Goal: Communication & Community: Connect with others

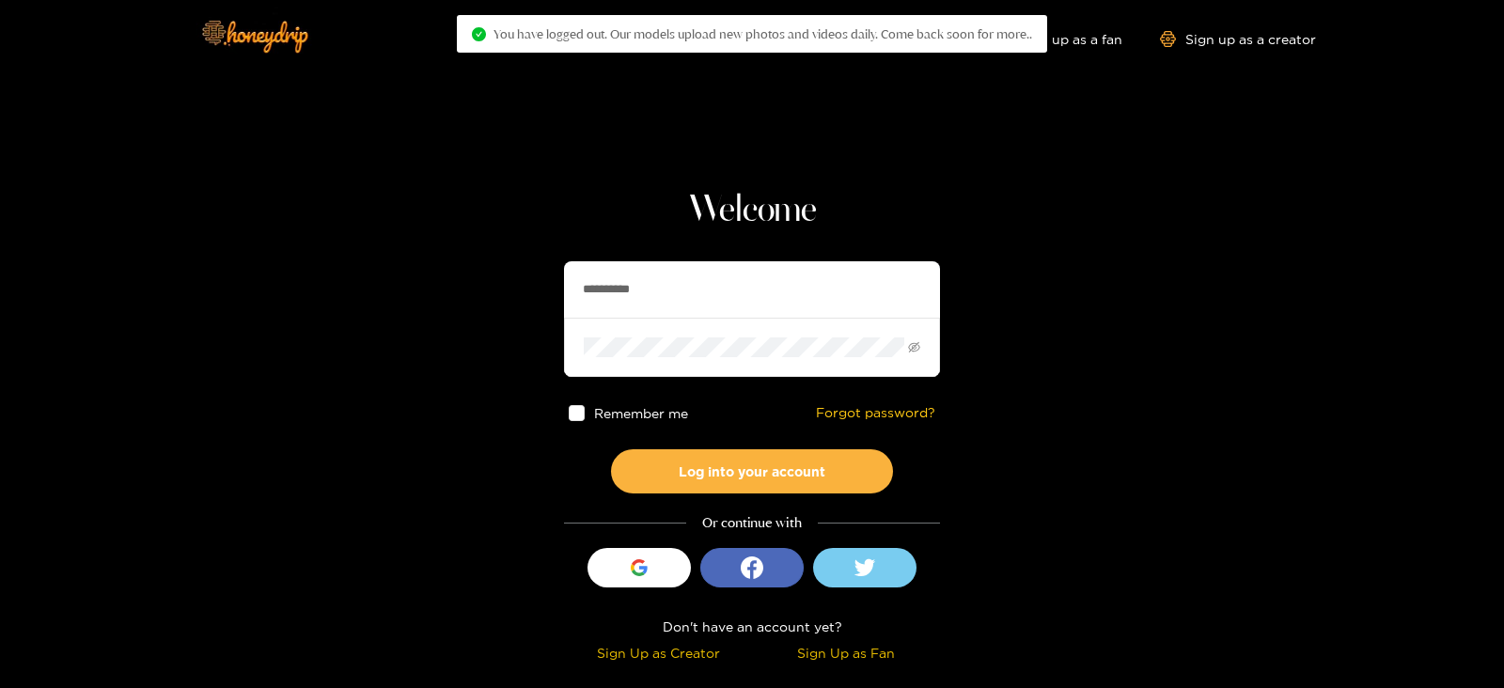
drag, startPoint x: 724, startPoint y: 298, endPoint x: 526, endPoint y: 284, distance: 197.9
click at [526, 284] on section "**********" at bounding box center [752, 334] width 1504 height 668
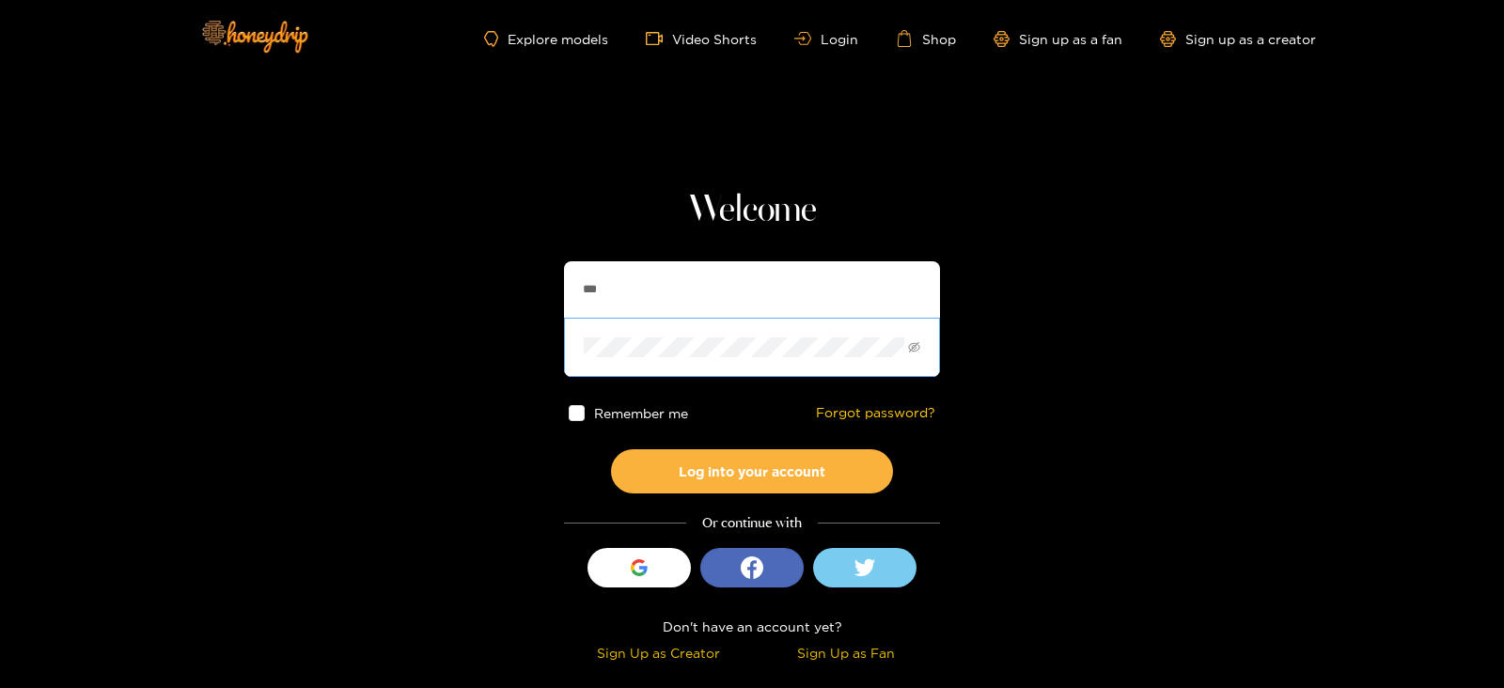
type input "**********"
click at [715, 268] on input "**********" at bounding box center [752, 289] width 376 height 56
click at [611, 449] on button "Log into your account" at bounding box center [752, 471] width 282 height 44
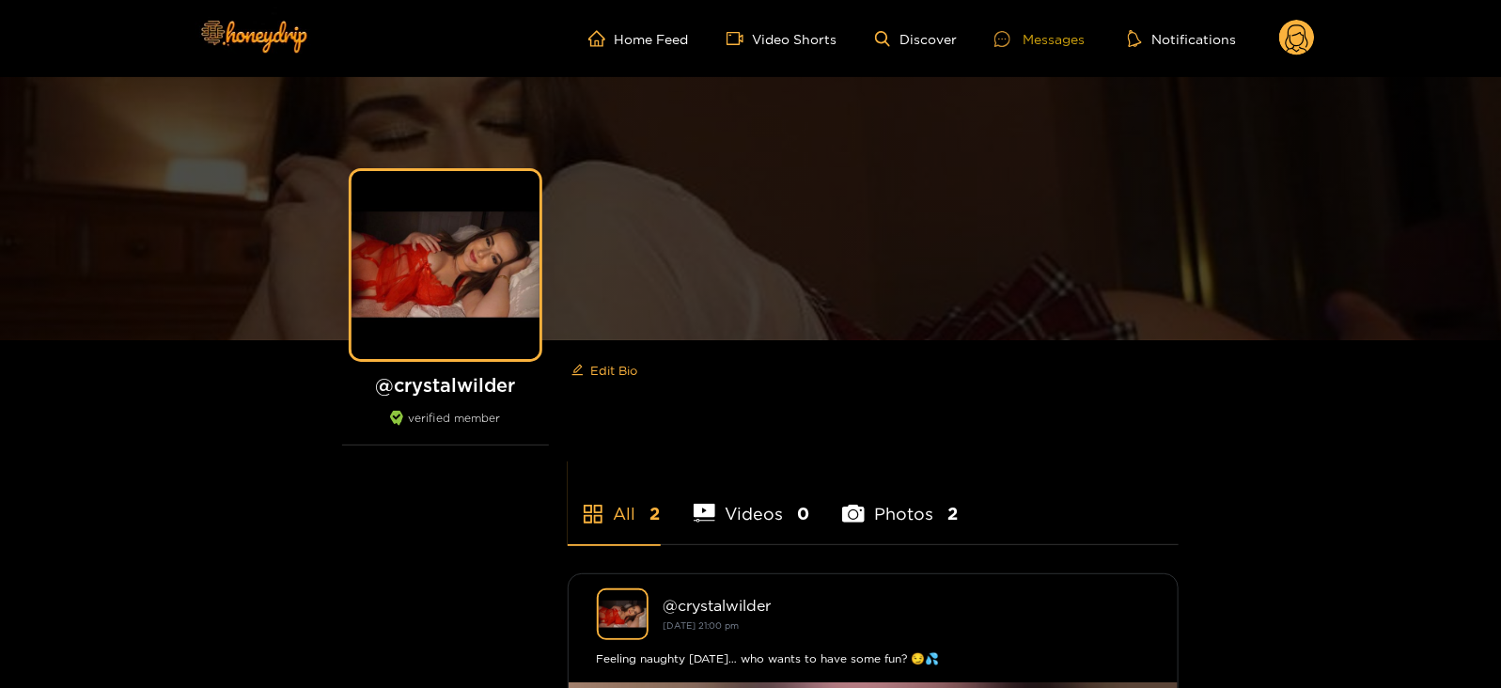
click at [1069, 45] on div "Messages" at bounding box center [1039, 39] width 90 height 22
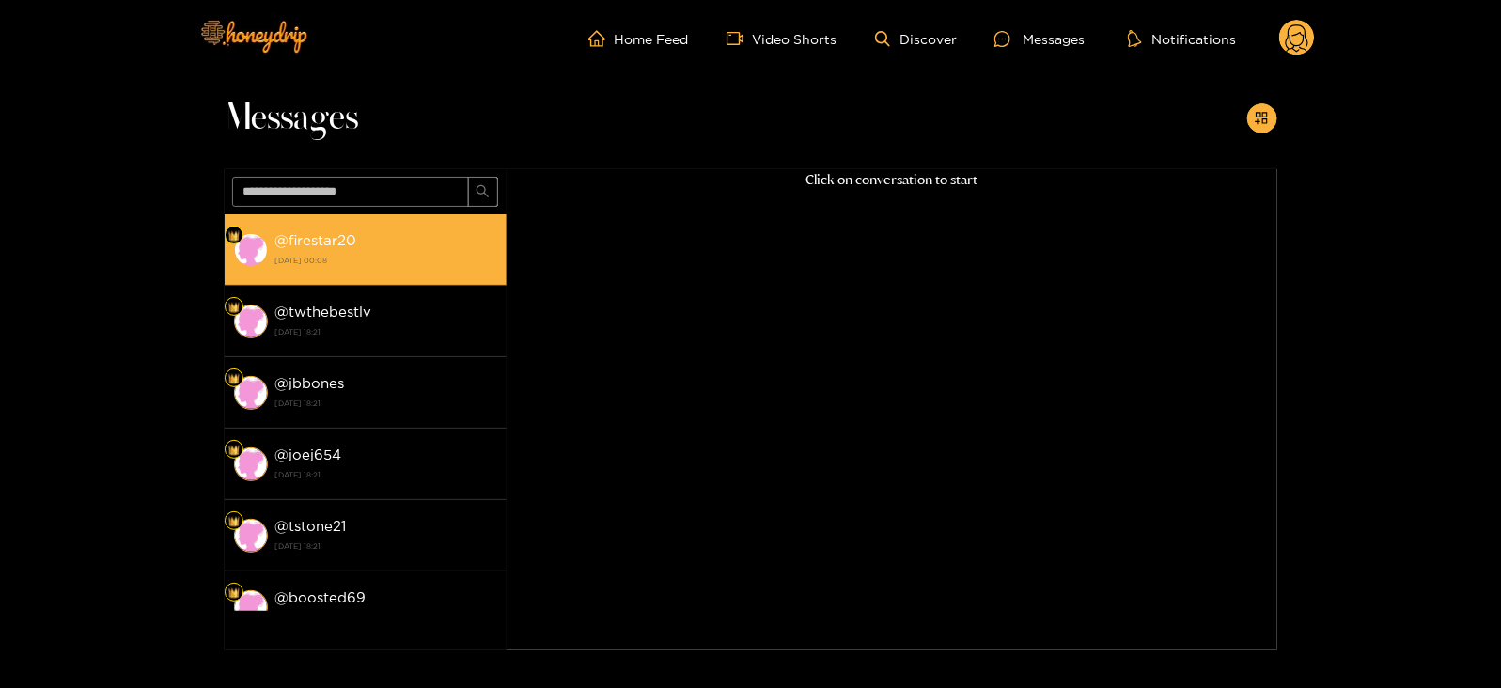
click at [351, 240] on strong "@ firestar20" at bounding box center [316, 240] width 82 height 16
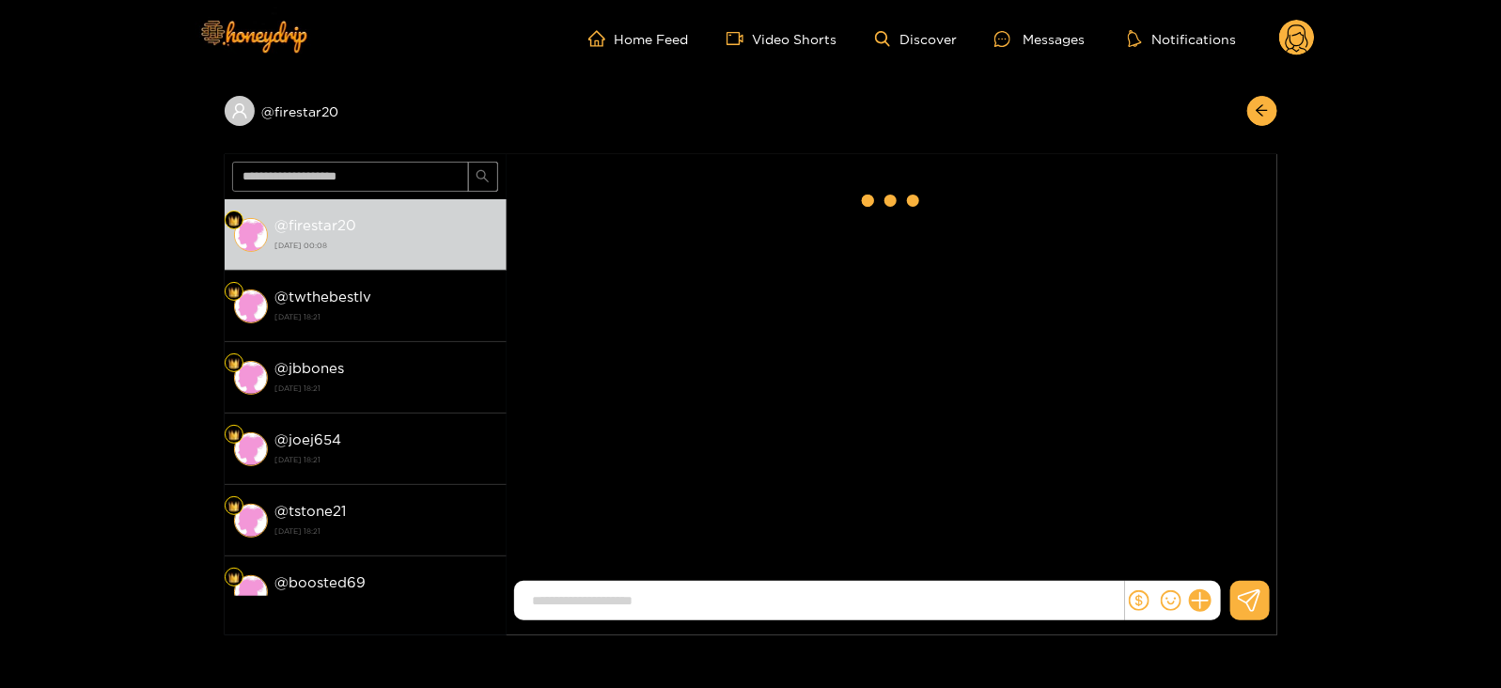
scroll to position [2388, 0]
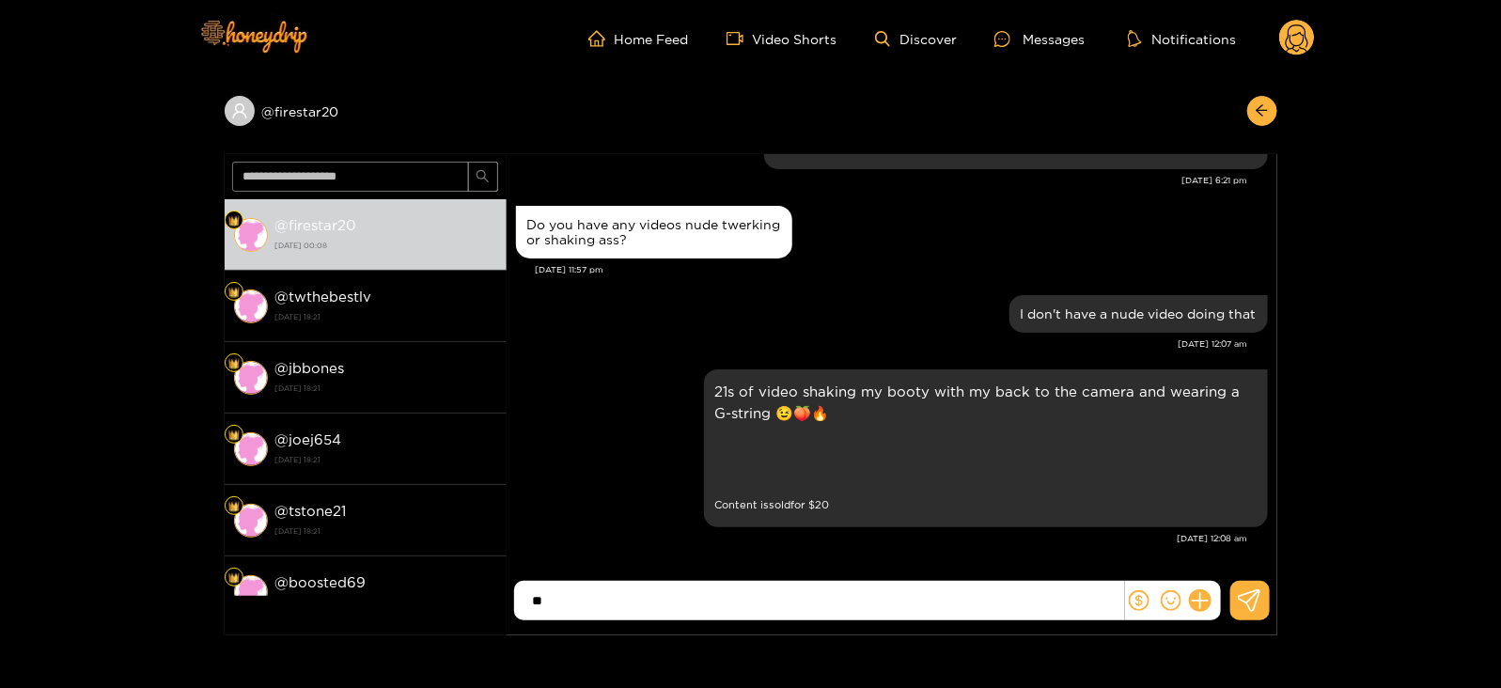
type input "*"
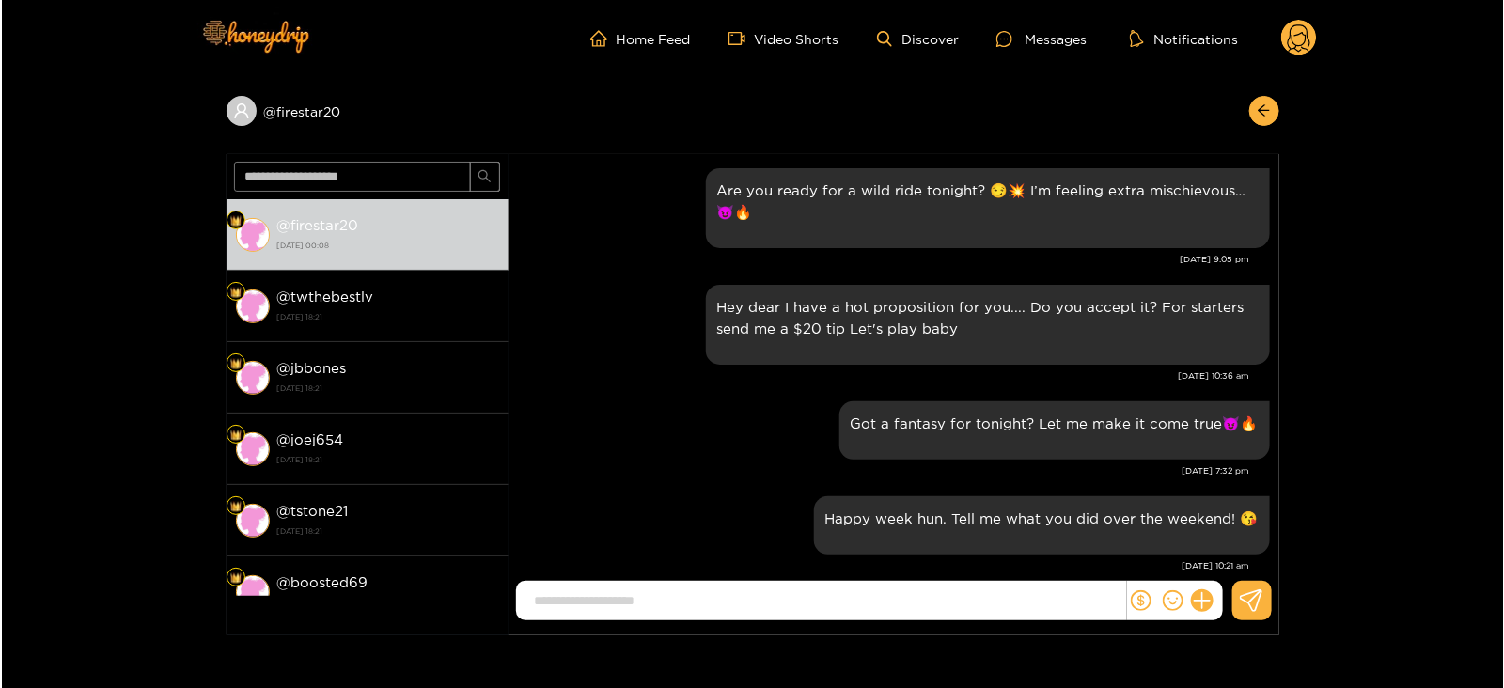
scroll to position [0, 0]
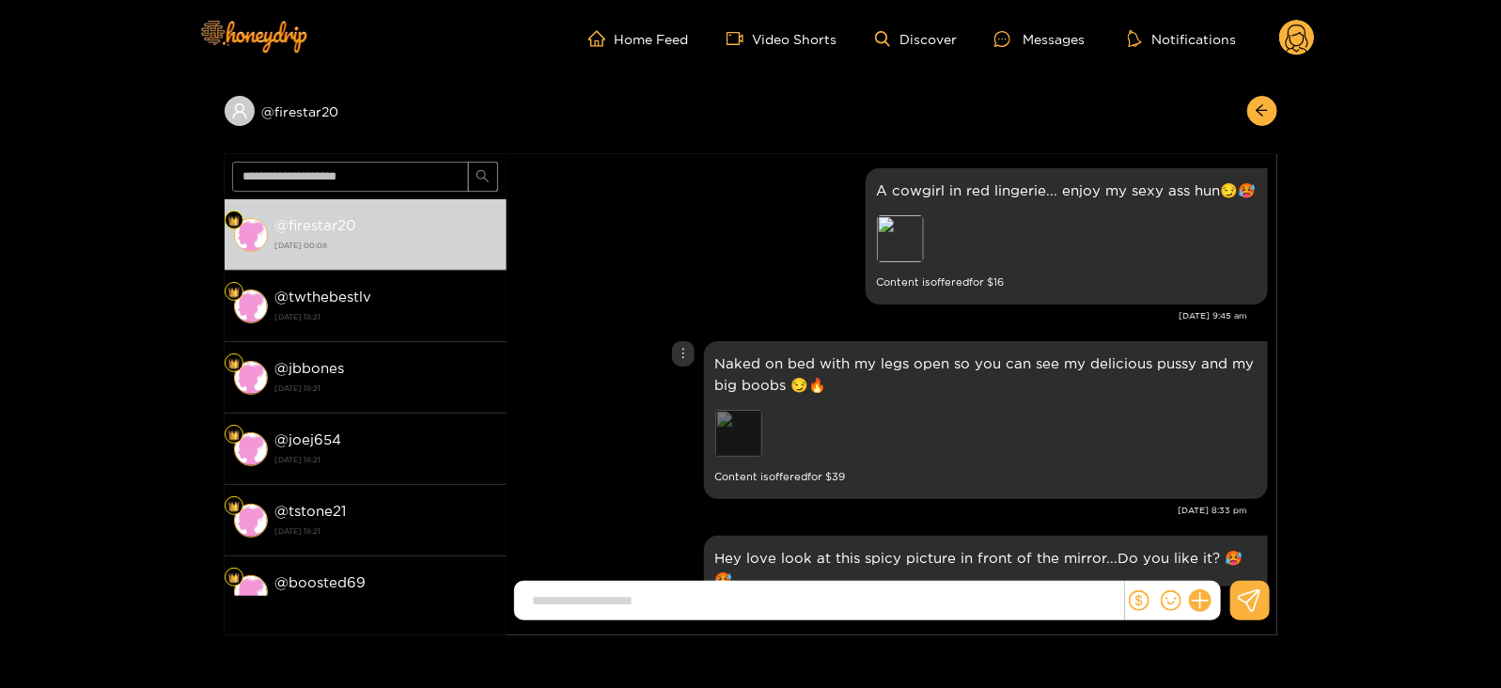
click at [743, 429] on div "Preview" at bounding box center [738, 433] width 47 height 47
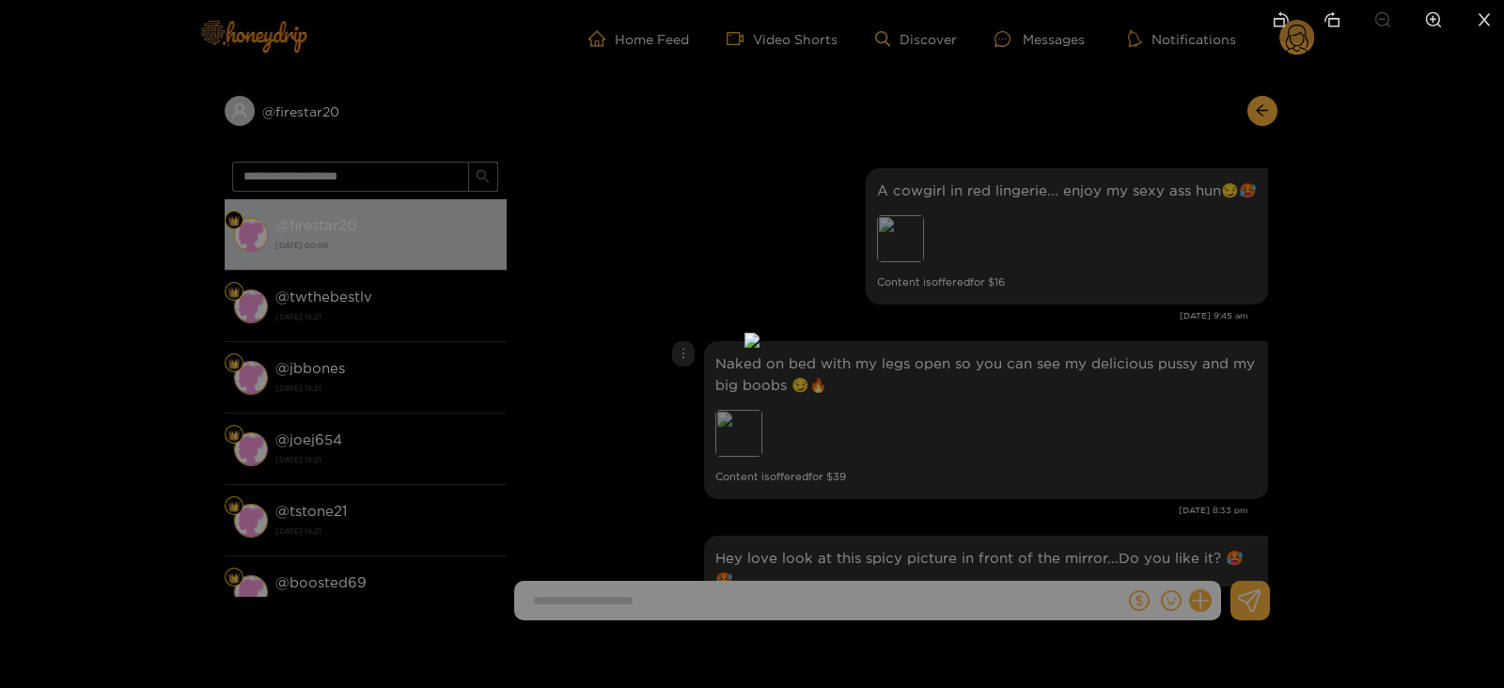
click at [1432, 276] on div at bounding box center [752, 344] width 1504 height 688
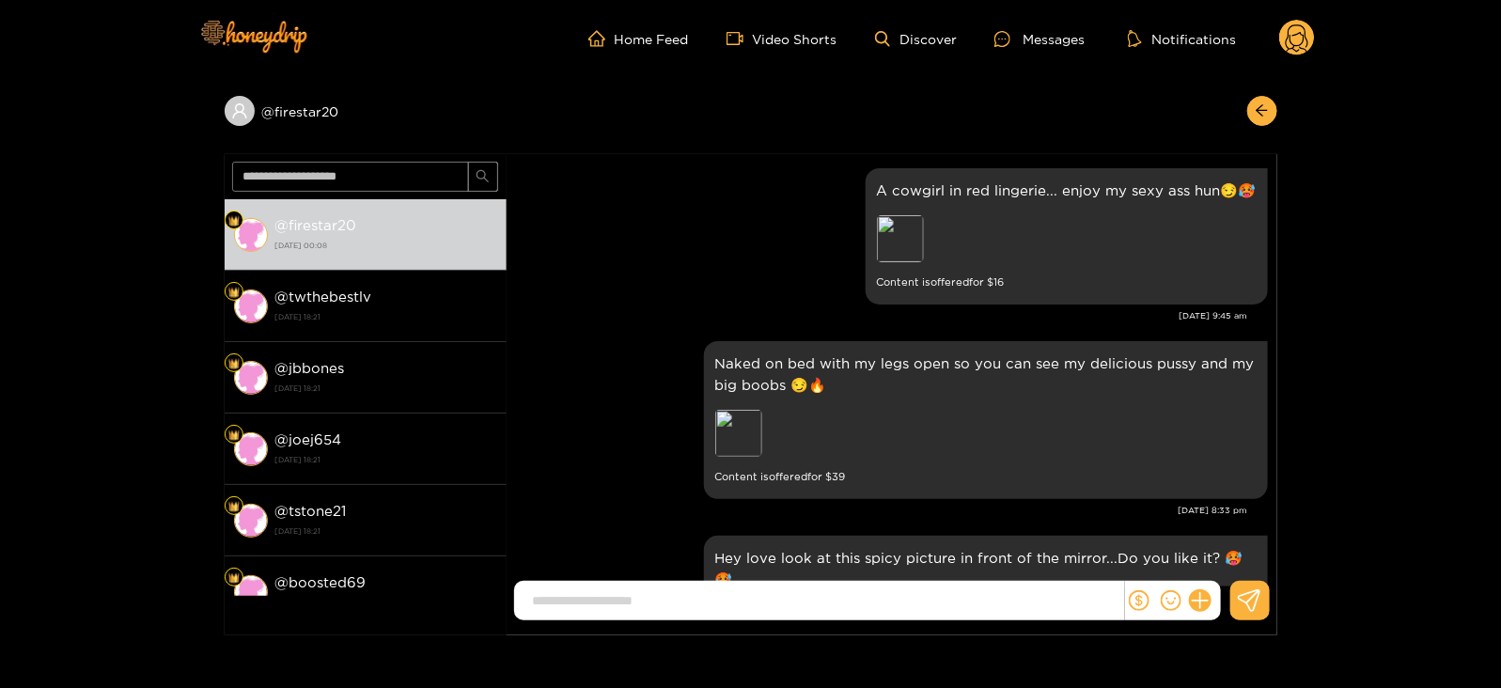
click at [763, 363] on p "Naked on bed with my legs open so you can see my delicious pussy and my big boo…" at bounding box center [985, 373] width 541 height 43
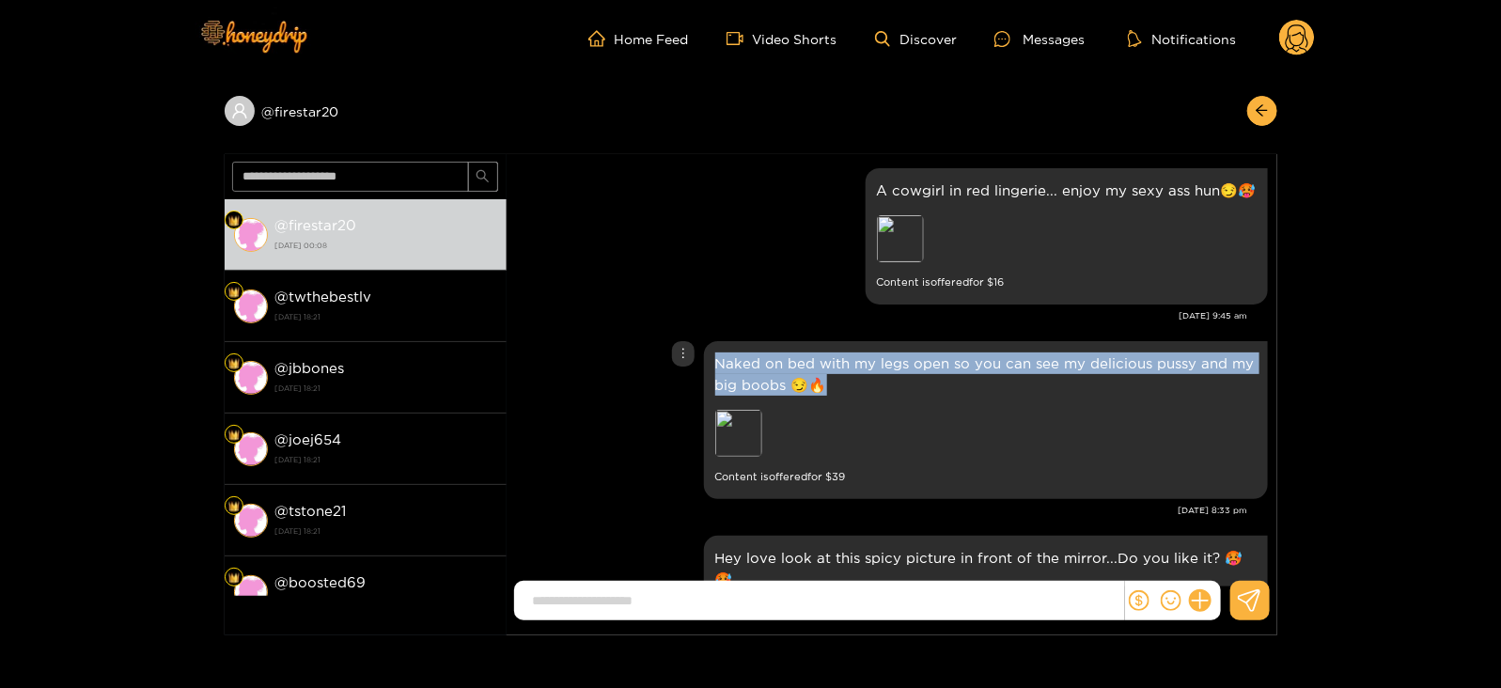
click at [763, 363] on p "Naked on bed with my legs open so you can see my delicious pussy and my big boo…" at bounding box center [985, 373] width 541 height 43
copy p "Naked on bed with my legs open so you can see my delicious pussy and my big boo…"
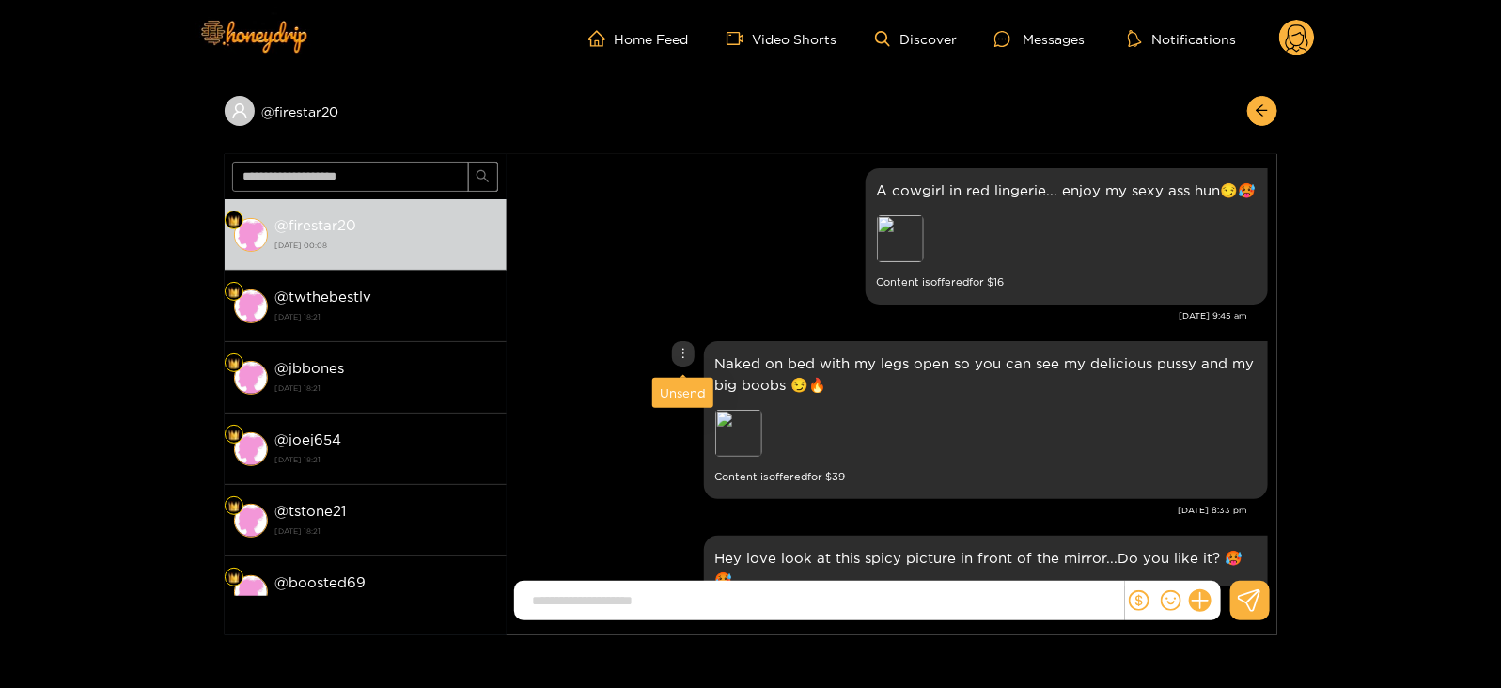
click at [688, 393] on div "Unsend" at bounding box center [683, 392] width 46 height 19
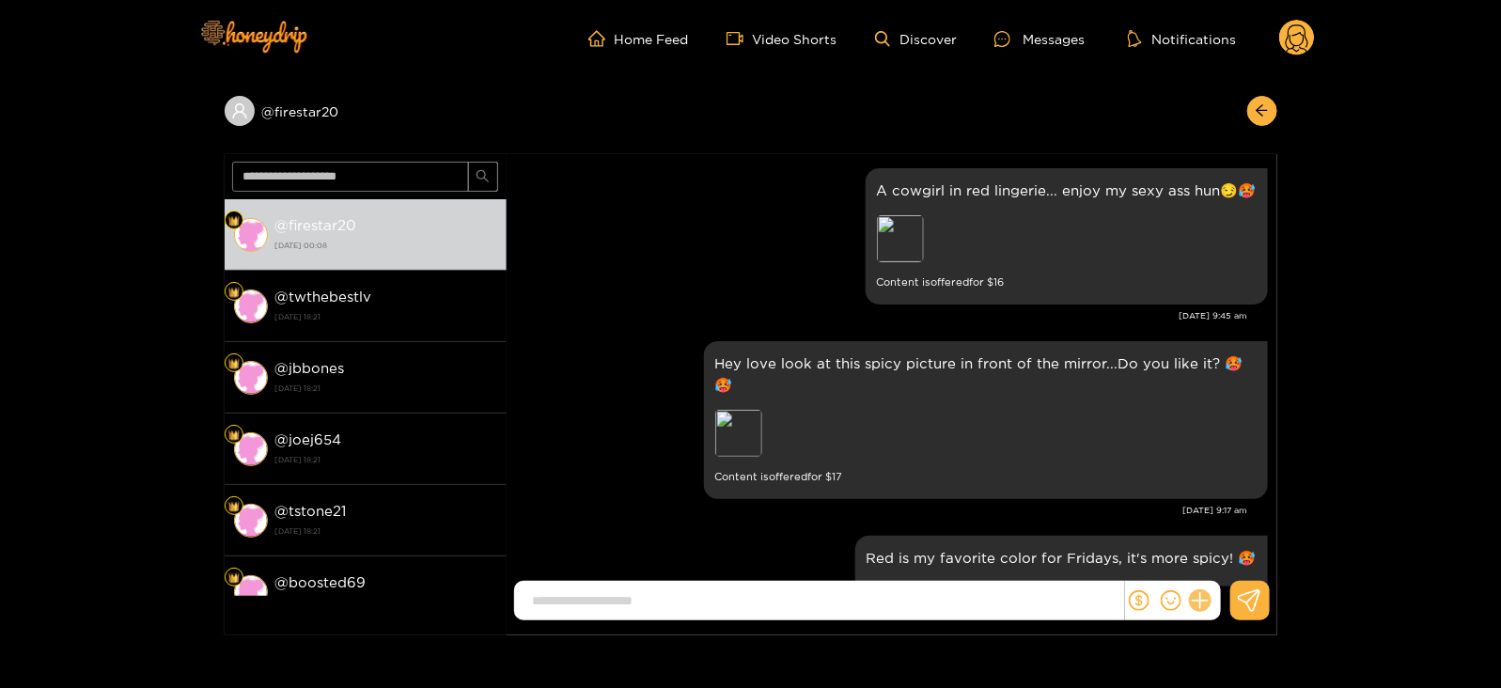
click at [1205, 600] on icon at bounding box center [1200, 601] width 18 height 18
click at [1236, 570] on button at bounding box center [1235, 555] width 66 height 42
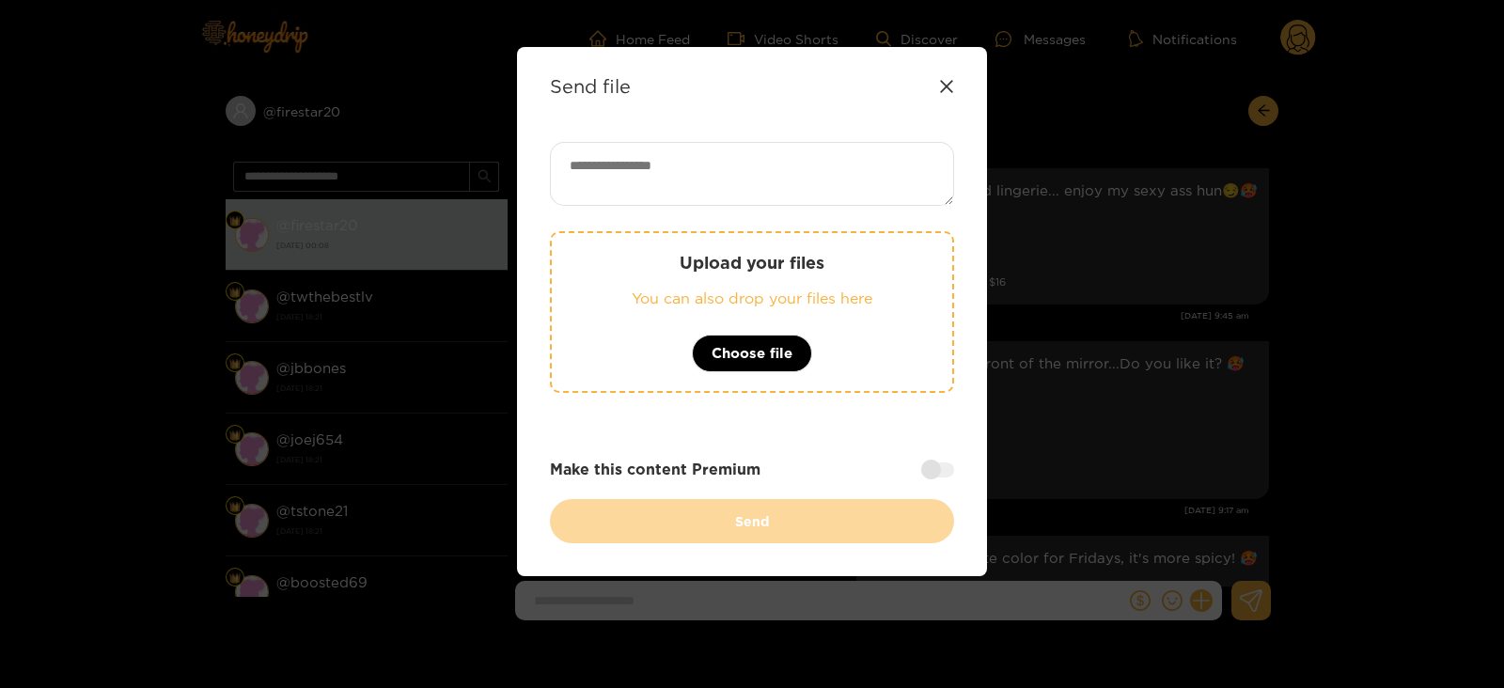
click at [701, 157] on textarea at bounding box center [752, 174] width 404 height 64
paste textarea "**********"
type textarea "**********"
click at [718, 237] on div "Upload your files You can also drop your files here Choose file" at bounding box center [752, 312] width 404 height 162
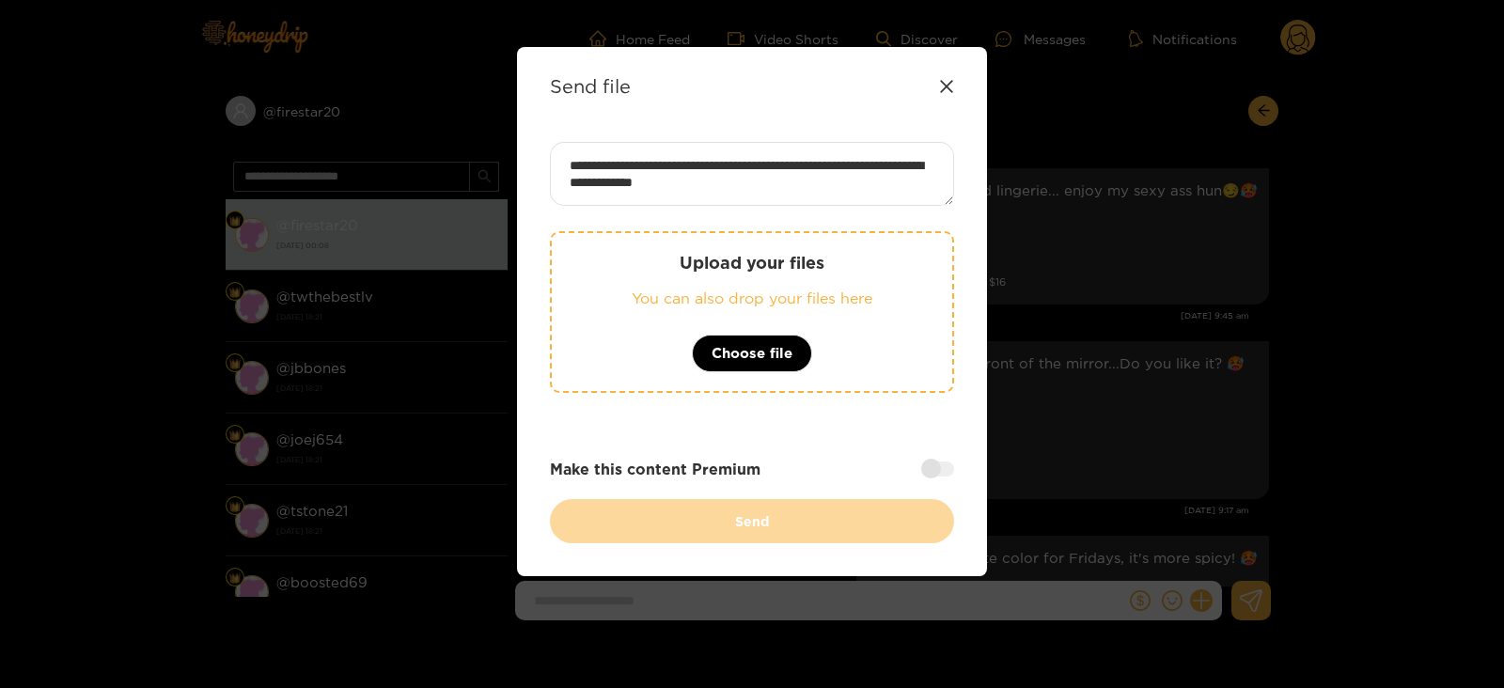
click at [935, 481] on div "**********" at bounding box center [752, 342] width 404 height 401
click at [929, 475] on div at bounding box center [937, 468] width 33 height 15
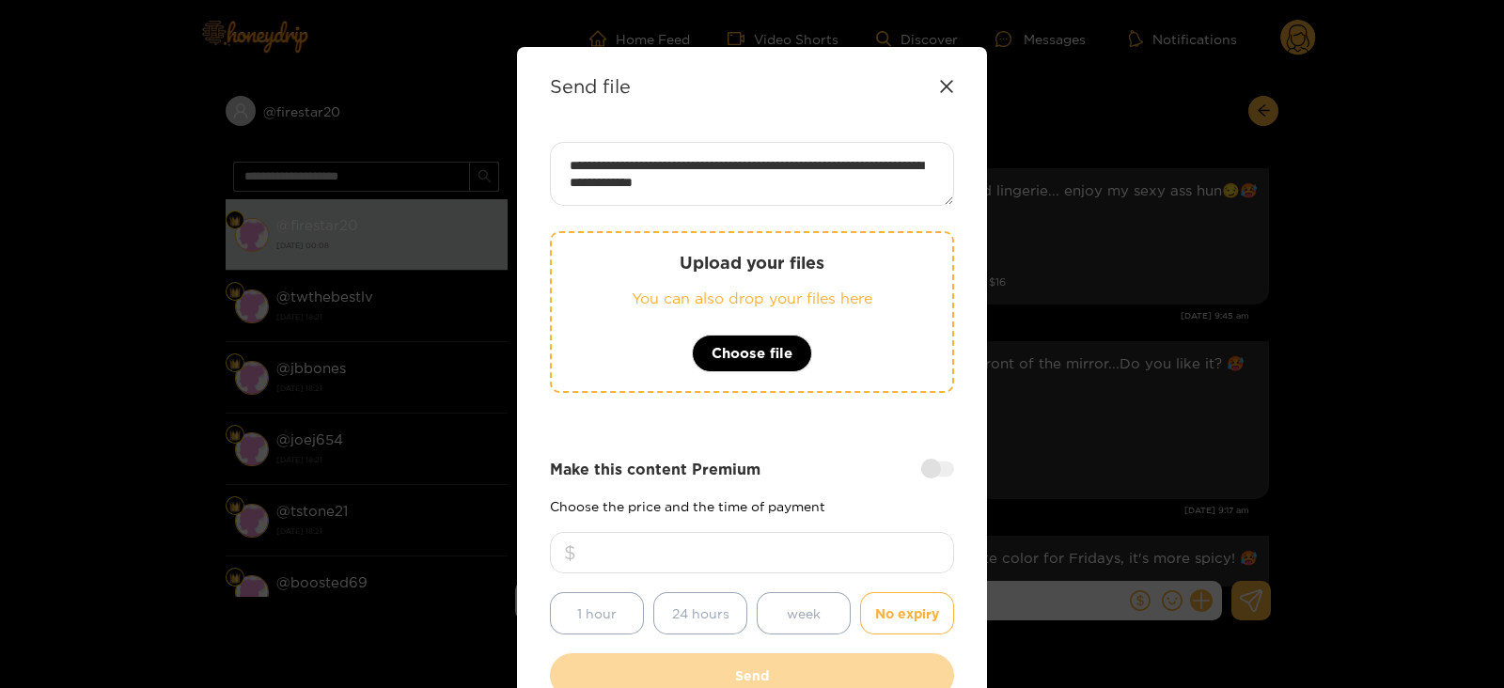
click at [824, 544] on input "number" at bounding box center [752, 552] width 404 height 41
type input "**"
click at [836, 235] on div "Upload your files You can also drop your files here Choose file" at bounding box center [752, 312] width 404 height 162
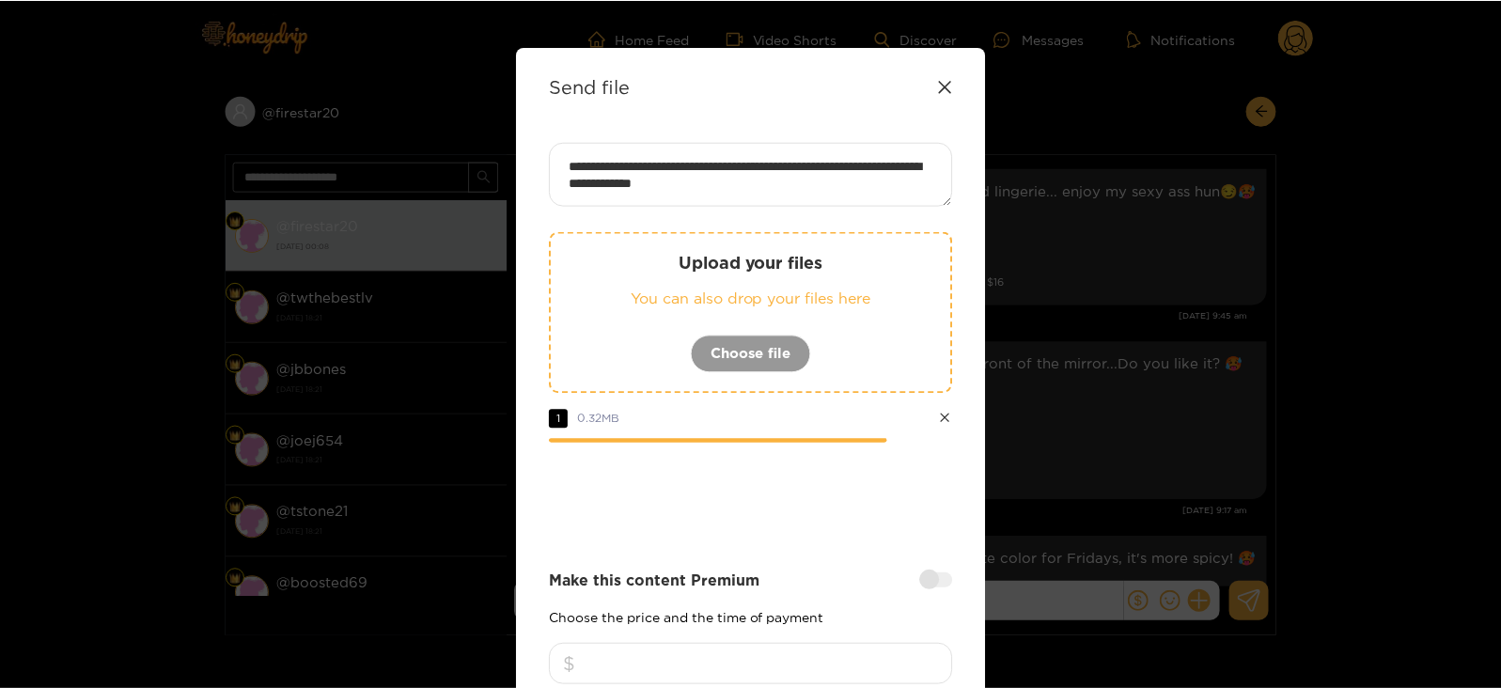
scroll to position [226, 0]
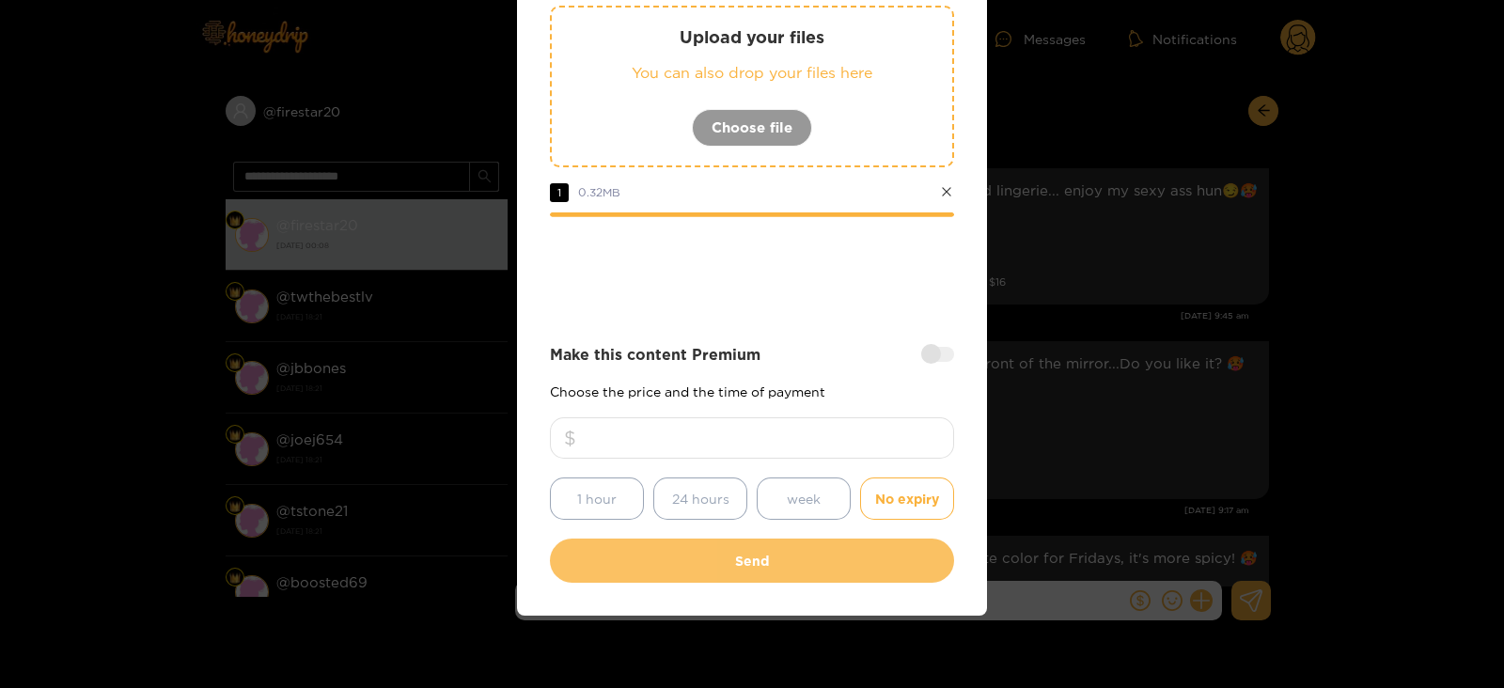
click at [653, 565] on button "Send" at bounding box center [752, 561] width 404 height 44
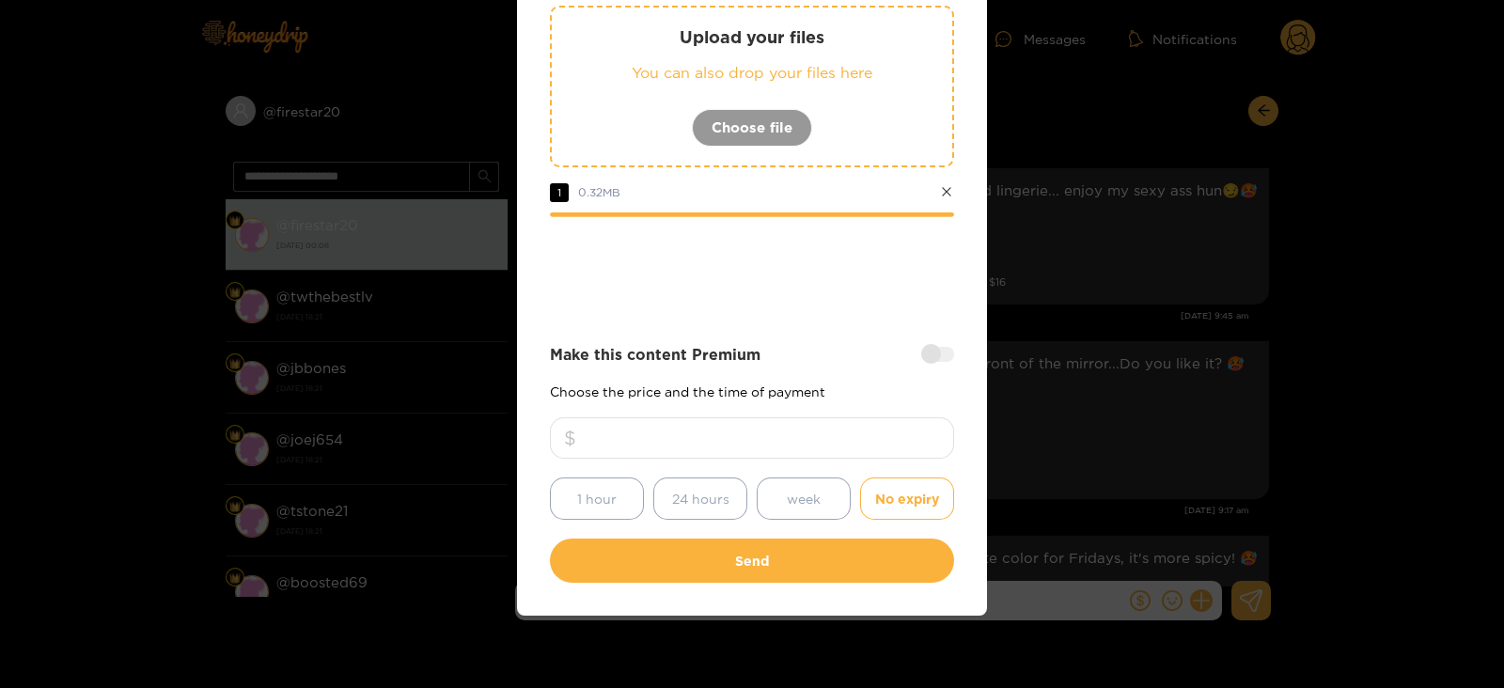
scroll to position [115, 0]
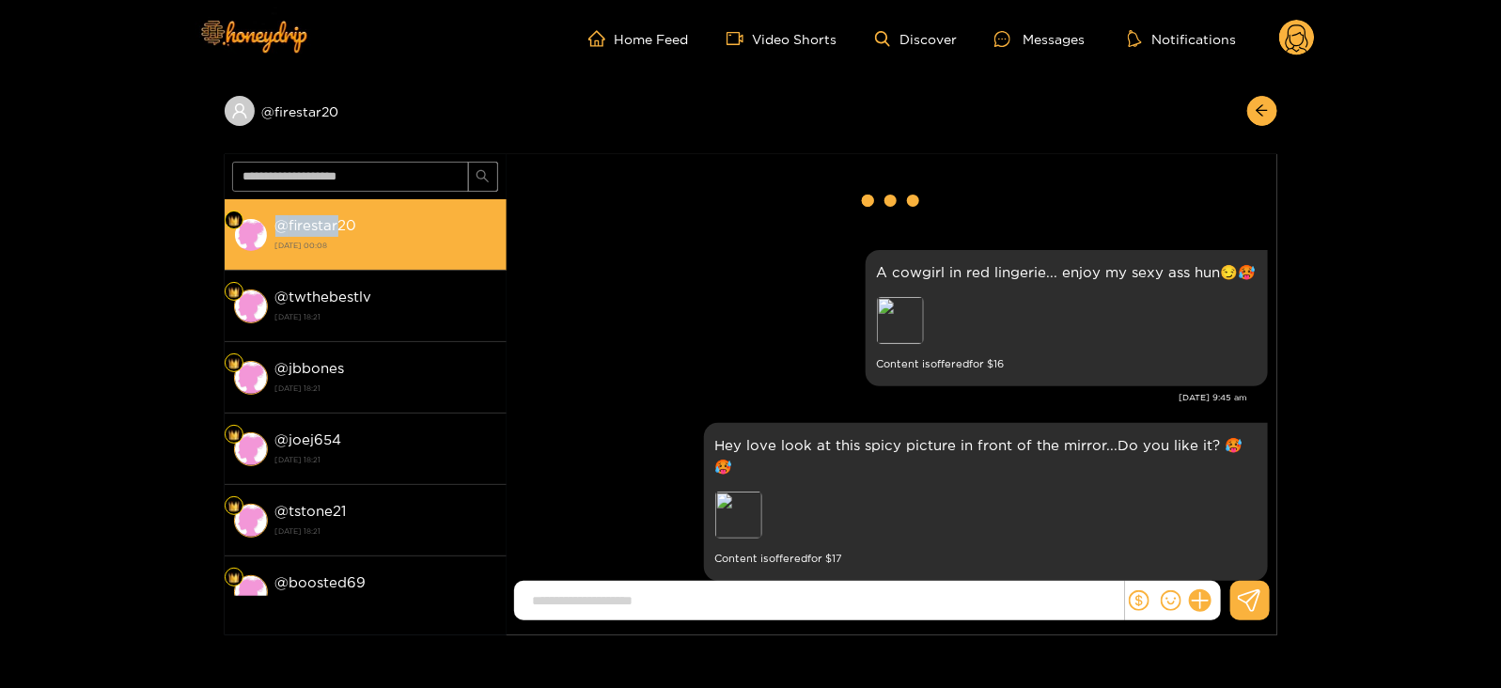
drag, startPoint x: 277, startPoint y: 226, endPoint x: 385, endPoint y: 222, distance: 108.1
click at [385, 222] on div "@ firestar20 18 August 2025 00:08" at bounding box center [386, 234] width 222 height 42
copy strong "@ firestar"
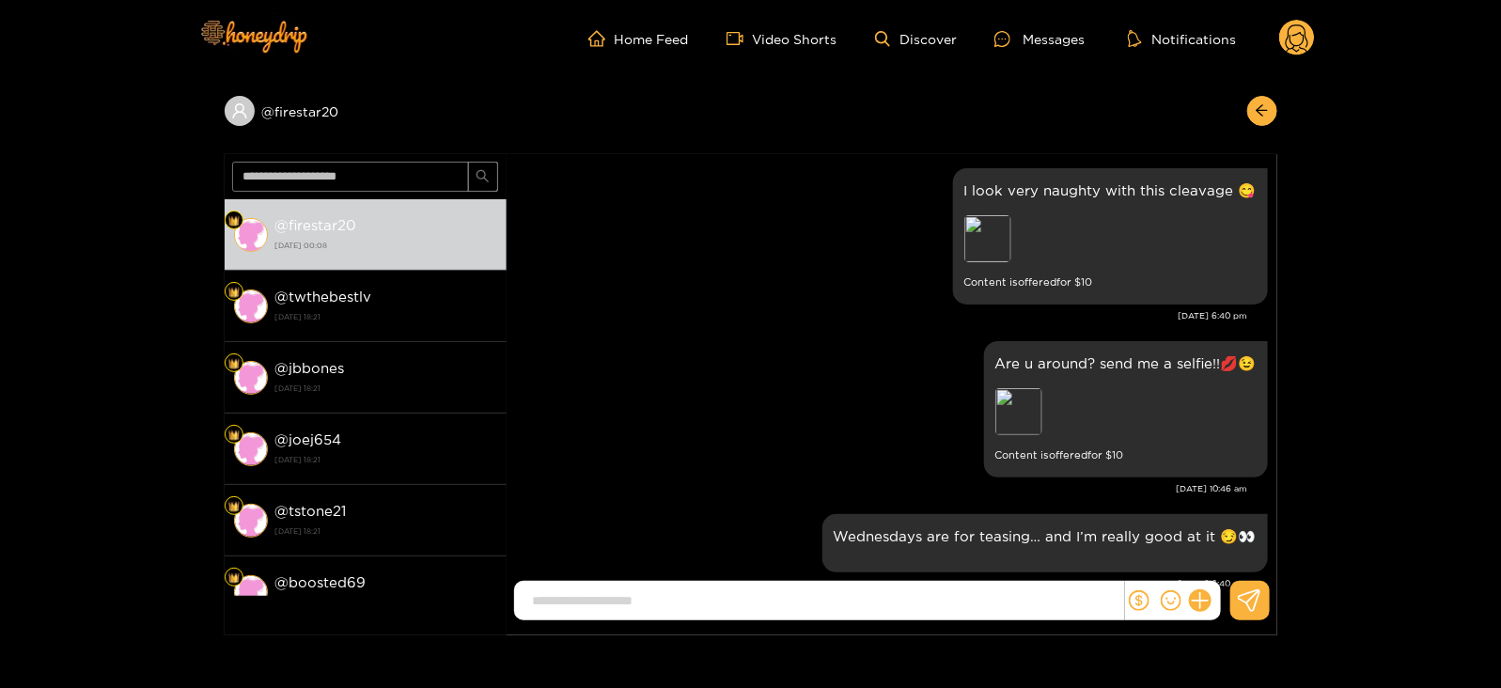
click at [1271, 13] on div "Home Feed Video Shorts Discover Messages Notifications 0" at bounding box center [751, 38] width 1128 height 77
click at [1286, 32] on circle at bounding box center [1297, 38] width 36 height 36
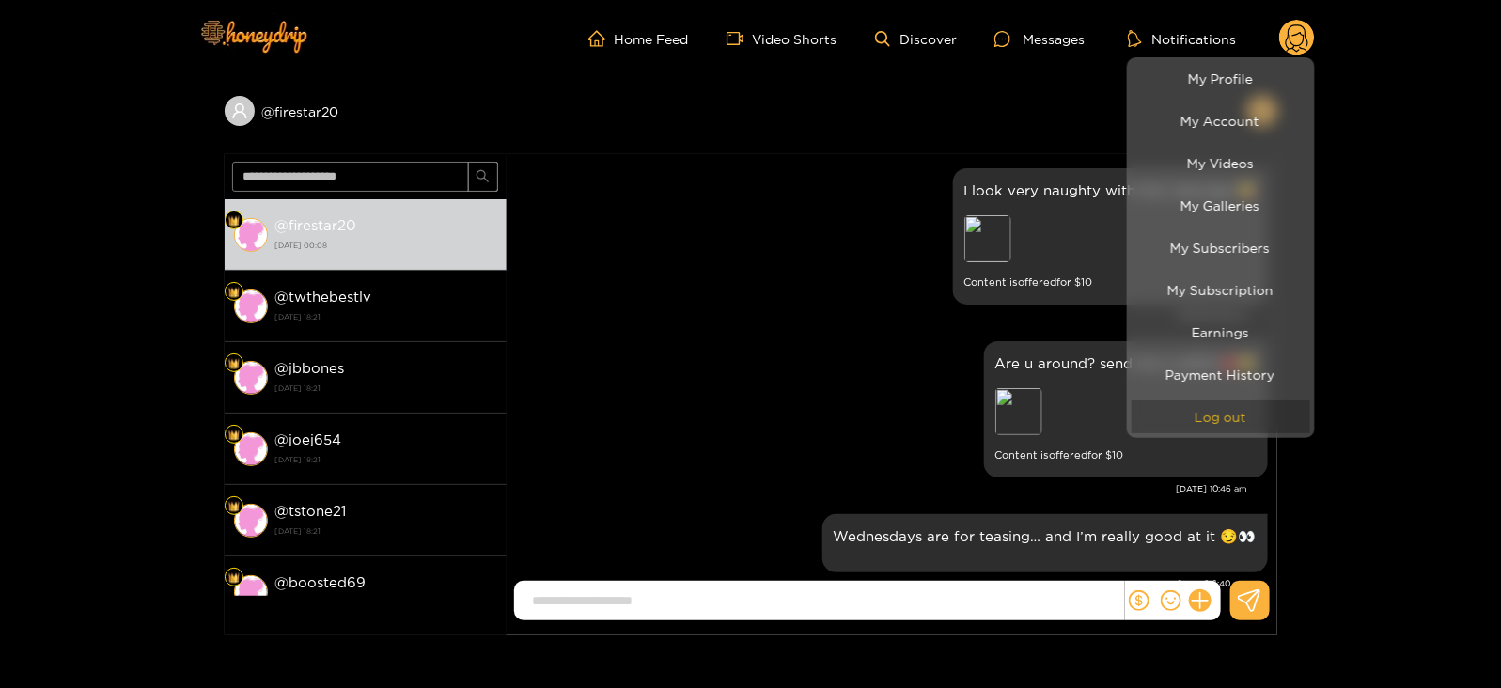
click at [1202, 420] on button "Log out" at bounding box center [1221, 416] width 179 height 33
